Goal: Check status: Check status

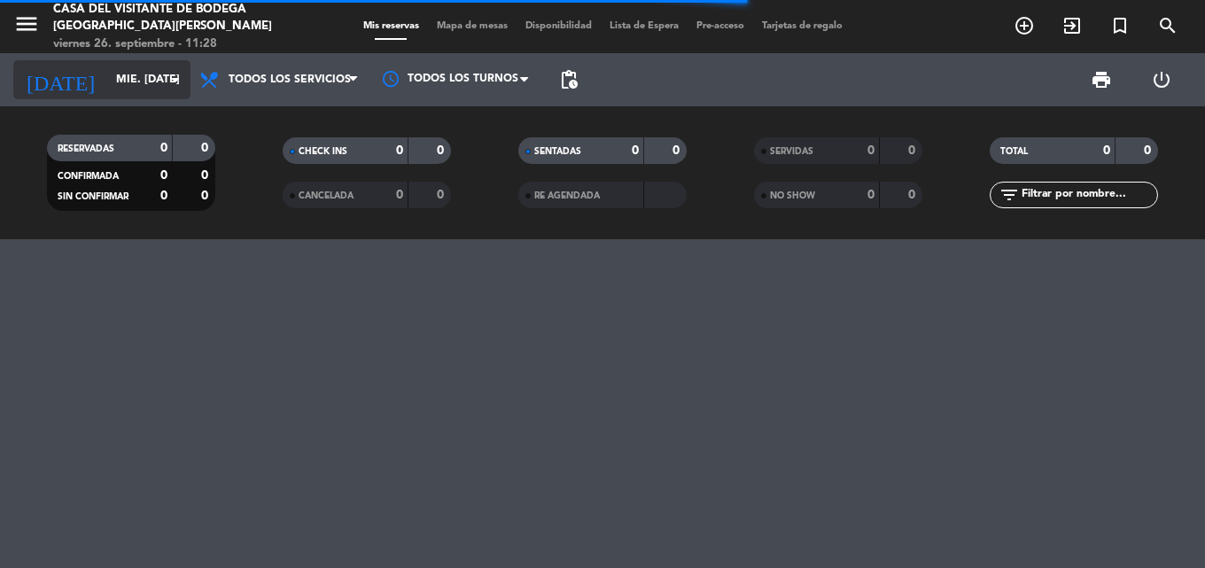
click at [178, 74] on icon "arrow_drop_down" at bounding box center [175, 79] width 21 height 21
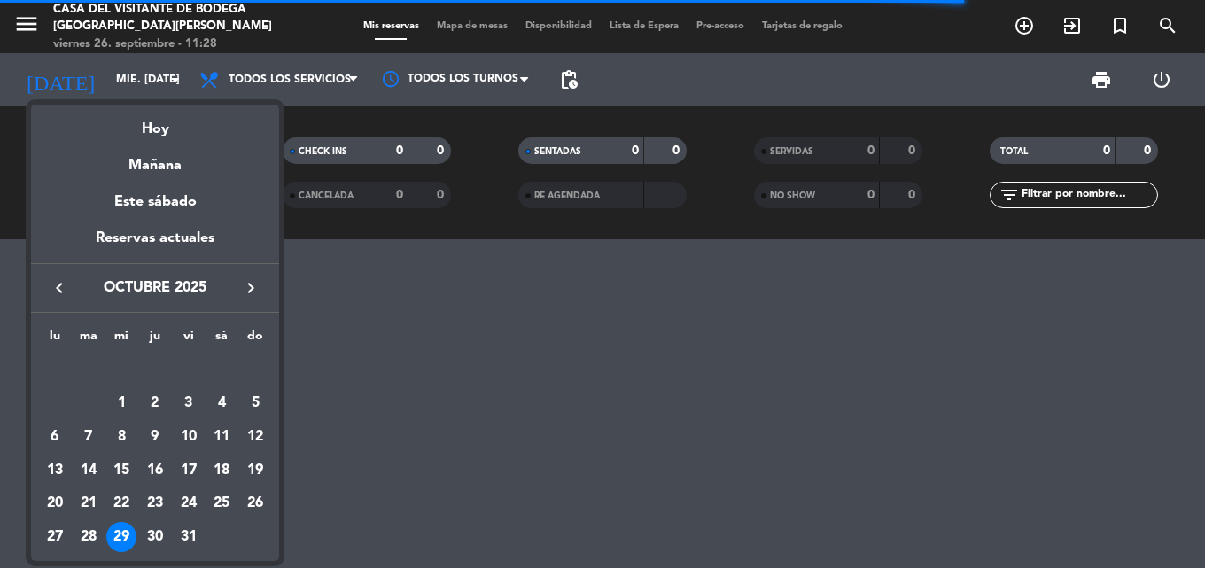
click at [120, 538] on div "29" at bounding box center [121, 537] width 30 height 30
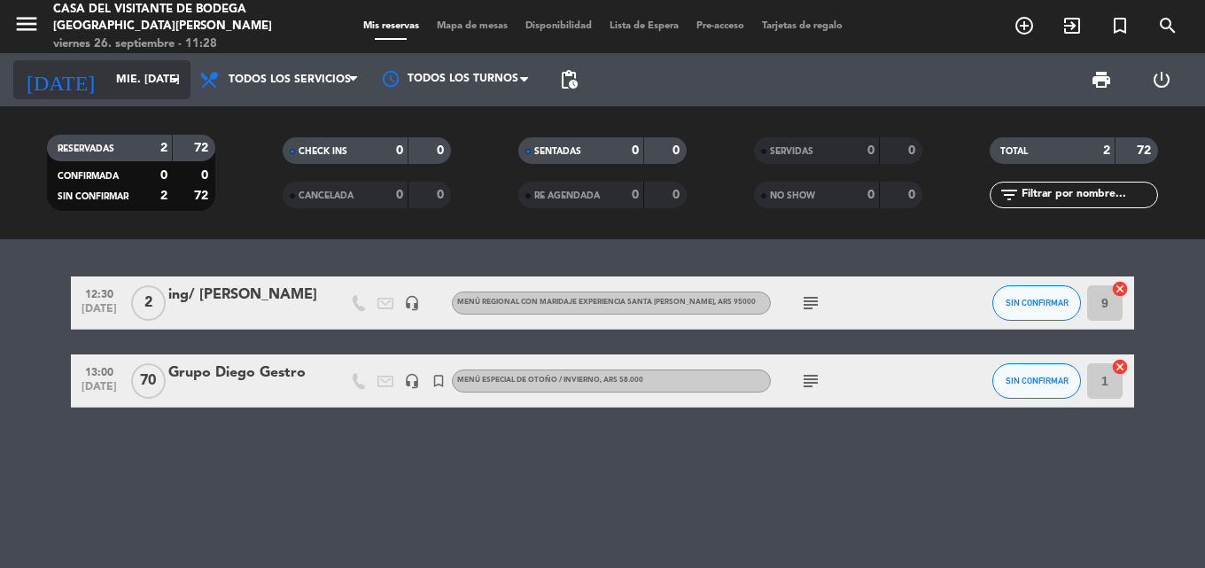
click at [171, 83] on icon "arrow_drop_down" at bounding box center [175, 79] width 21 height 21
click at [180, 80] on icon "arrow_drop_down" at bounding box center [175, 79] width 21 height 21
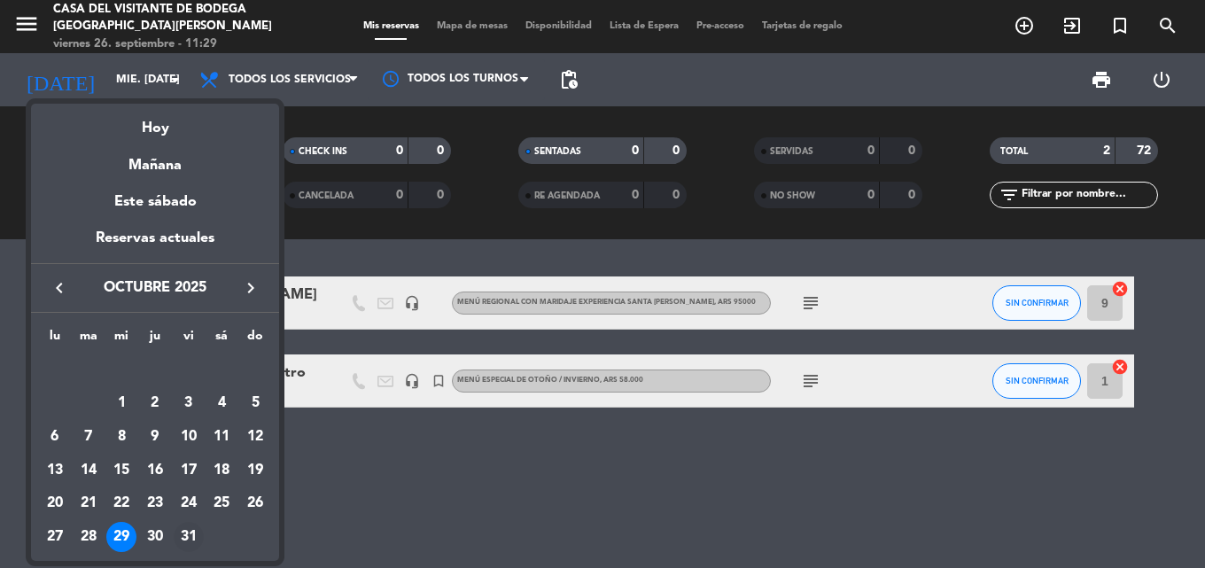
click at [190, 538] on div "31" at bounding box center [189, 537] width 30 height 30
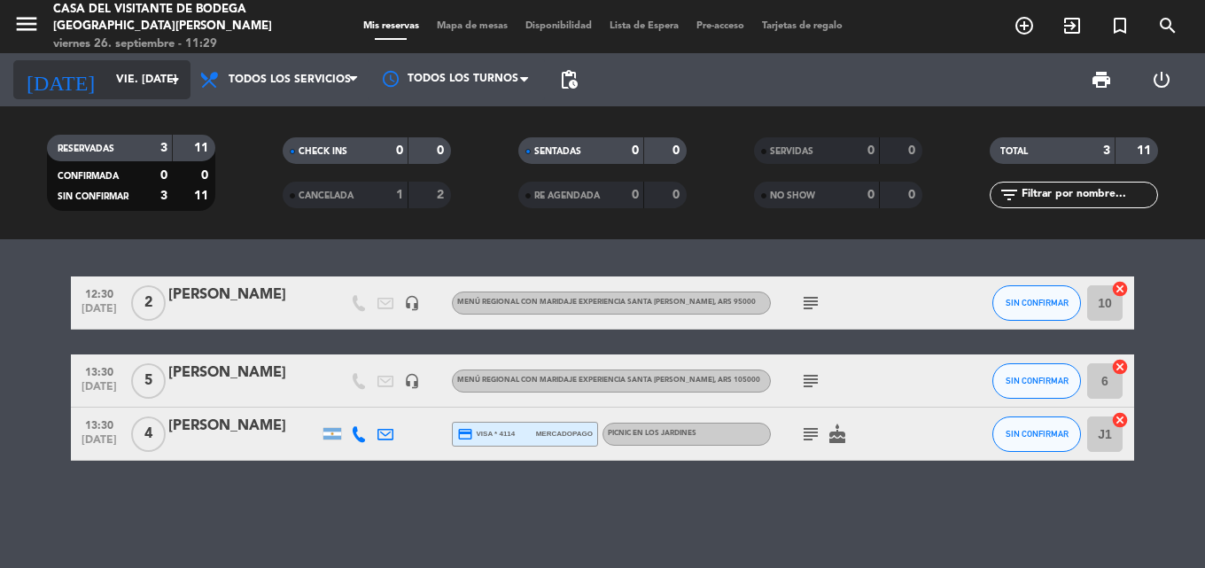
click at [164, 75] on input "vie. [DATE]" at bounding box center [182, 80] width 150 height 30
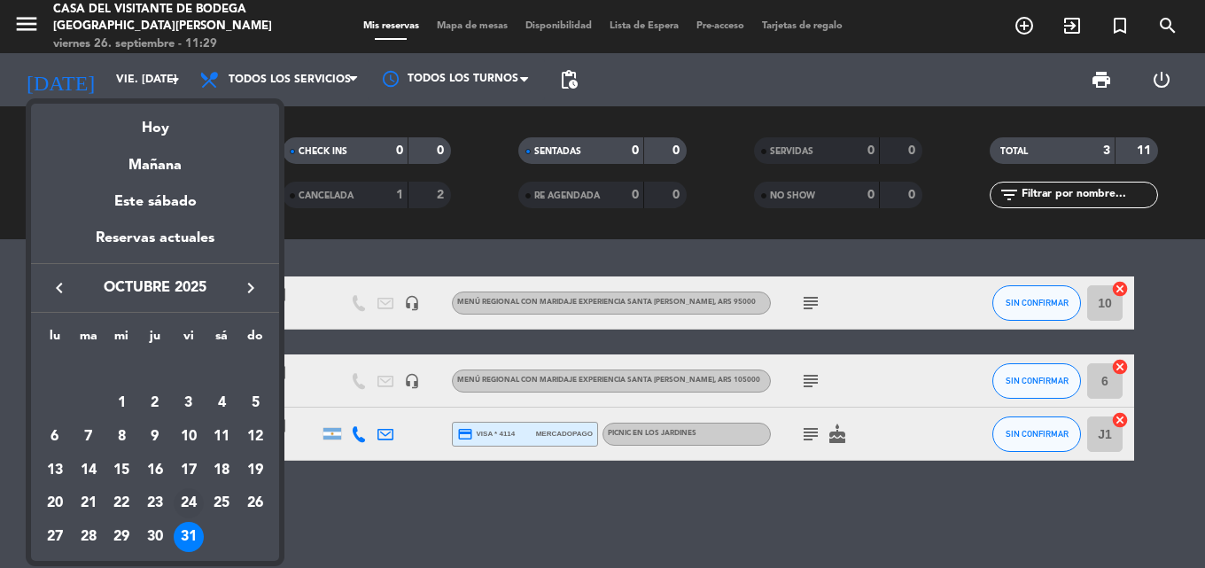
click at [190, 496] on div "24" at bounding box center [189, 503] width 30 height 30
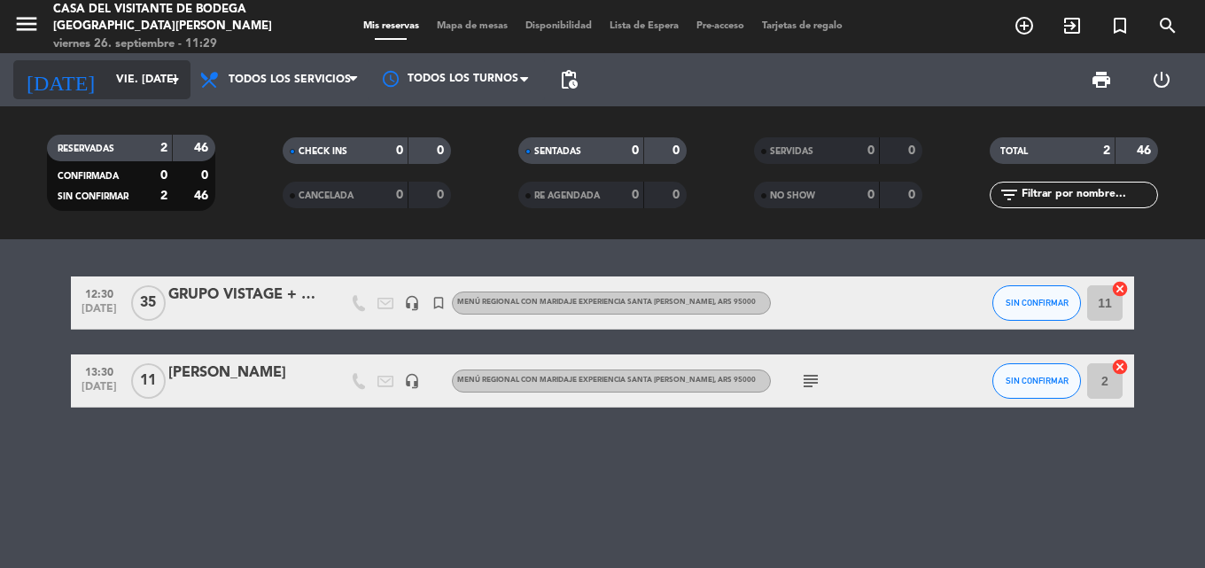
click at [186, 80] on input "vie. [DATE]" at bounding box center [182, 80] width 150 height 30
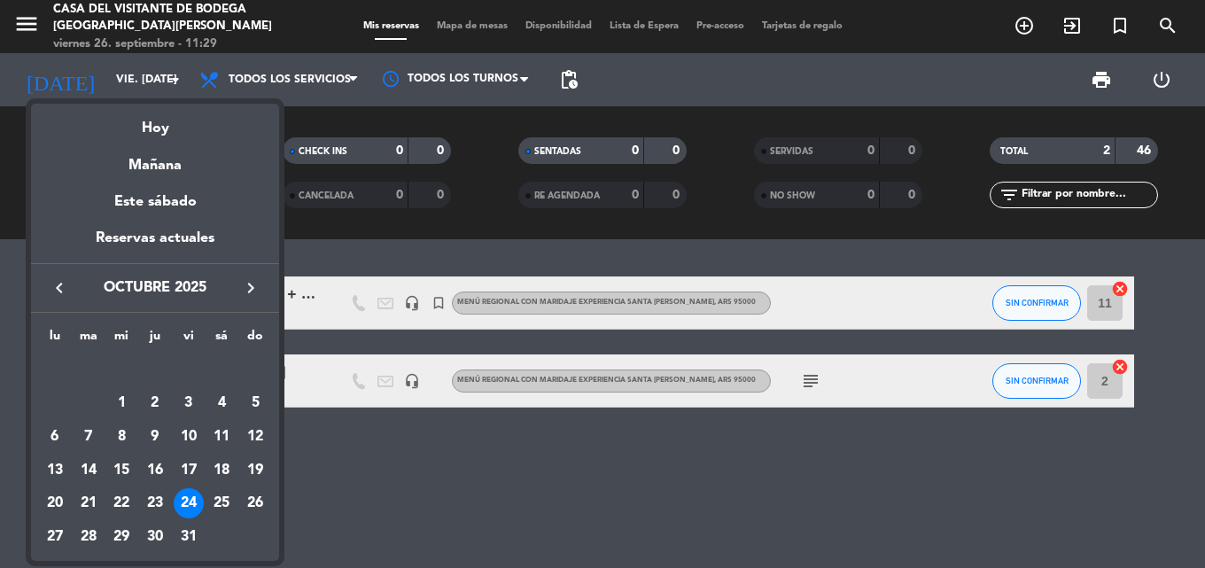
click at [67, 285] on icon "keyboard_arrow_left" at bounding box center [59, 287] width 21 height 21
click at [186, 505] on div "26" at bounding box center [189, 503] width 30 height 30
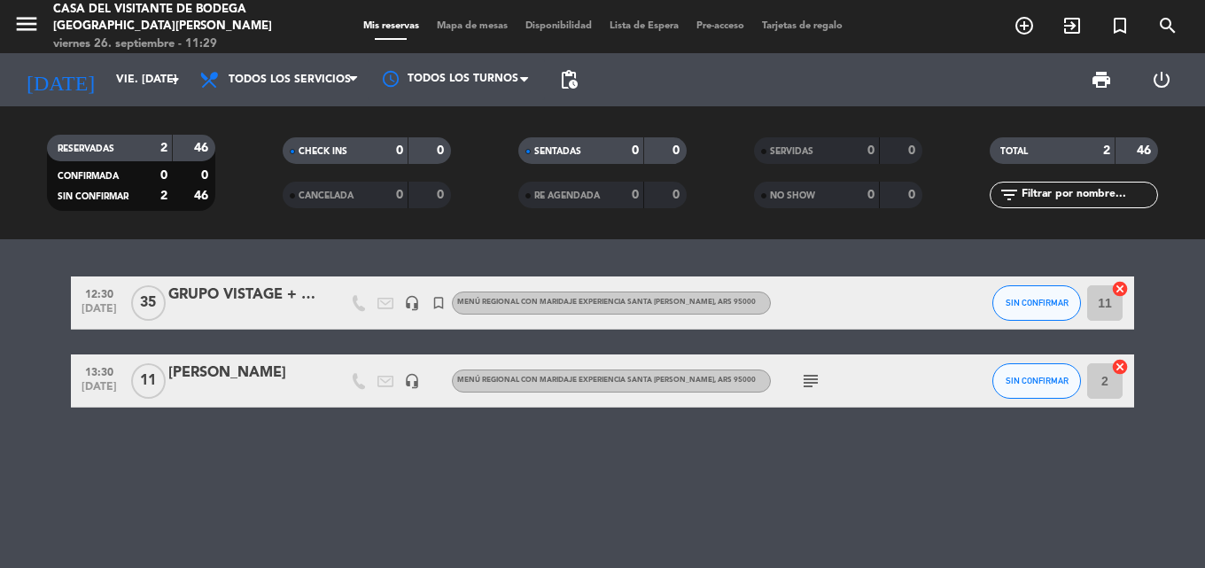
type input "vie. [DATE]"
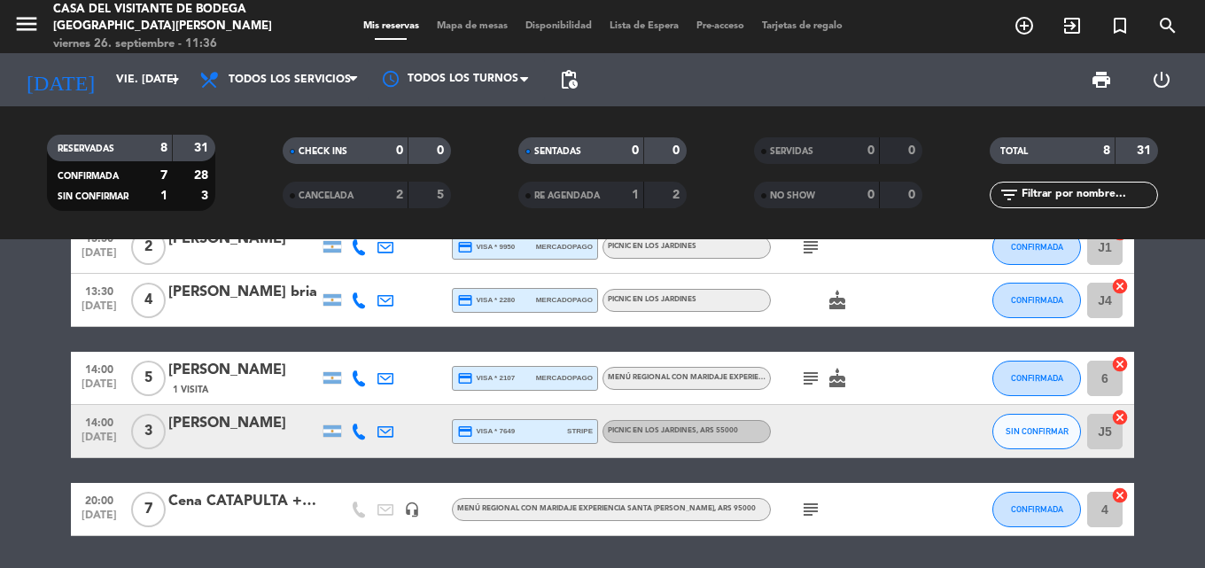
scroll to position [266, 0]
